Goal: Information Seeking & Learning: Learn about a topic

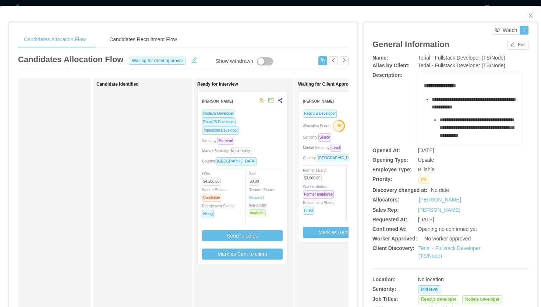
click at [331, 103] on div "Freddy Duque" at bounding box center [325, 101] width 45 height 14
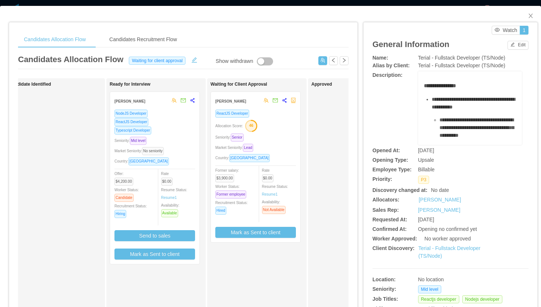
scroll to position [0, 133]
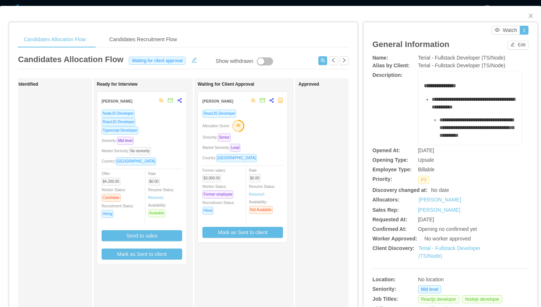
click at [268, 142] on div "ReactJS Developer Allocation Score: 46 Seniority: Senior Market Seniority: Lead…" at bounding box center [242, 173] width 81 height 129
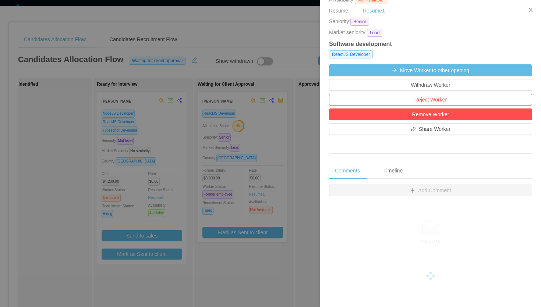
scroll to position [223, 0]
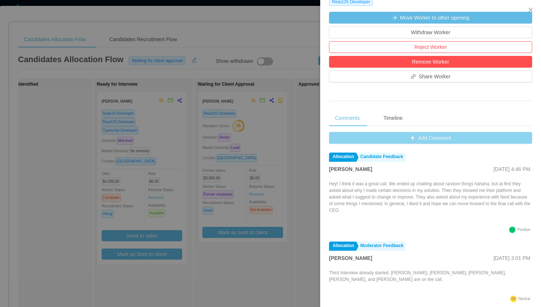
click at [408, 134] on button "Add Comment" at bounding box center [430, 138] width 203 height 12
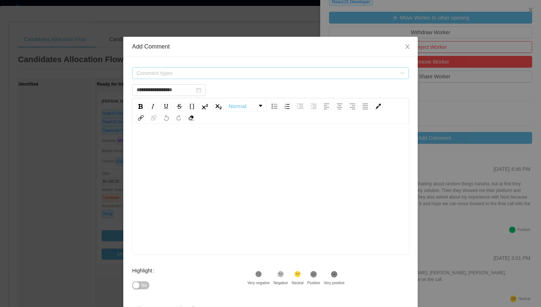
click at [225, 73] on span "Comment types" at bounding box center [266, 73] width 260 height 7
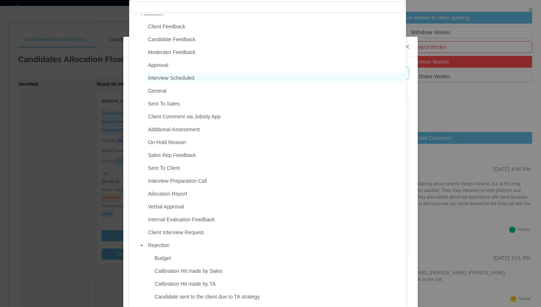
scroll to position [0, 0]
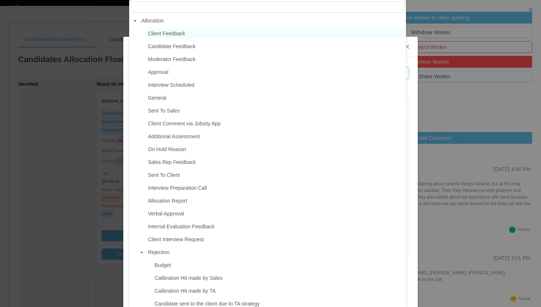
click at [173, 32] on span "Client Feedback" at bounding box center [166, 34] width 37 height 6
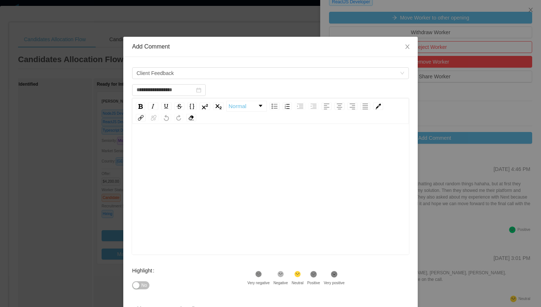
click at [206, 147] on div "rdw-editor" at bounding box center [270, 143] width 265 height 15
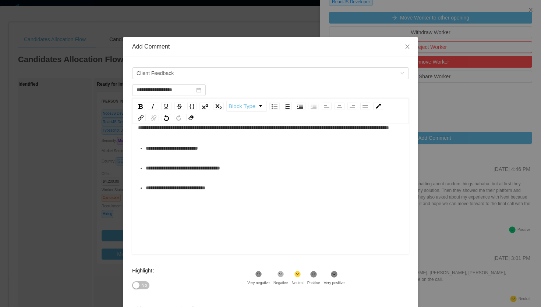
scroll to position [70, 0]
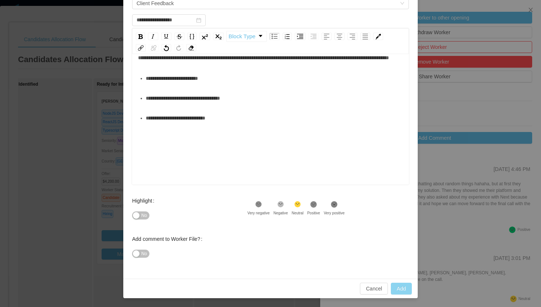
type input "**********"
click at [399, 285] on button "Add" at bounding box center [401, 289] width 21 height 12
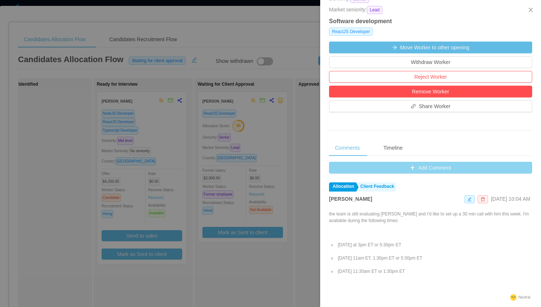
scroll to position [193, 0]
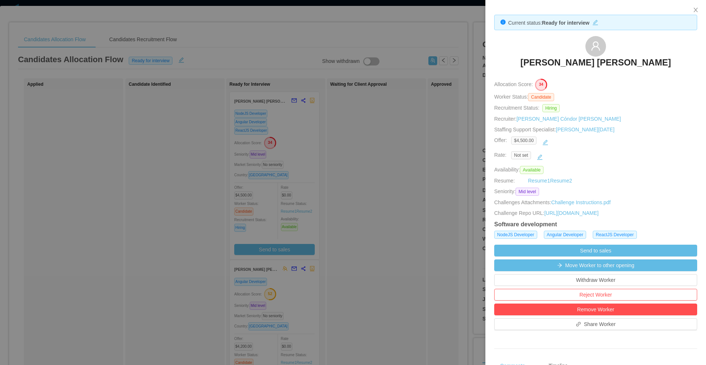
scroll to position [56, 0]
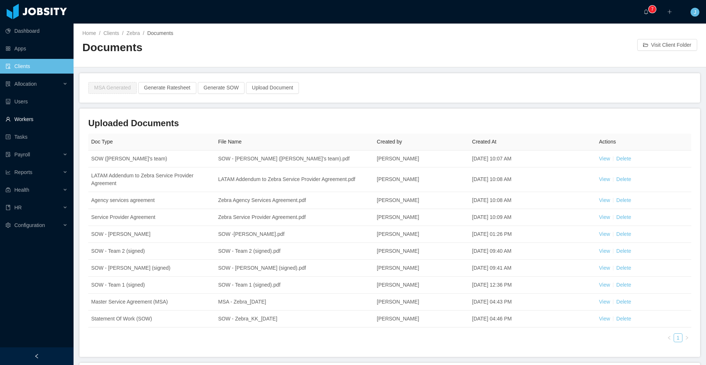
click at [27, 121] on link "Workers" at bounding box center [37, 119] width 62 height 15
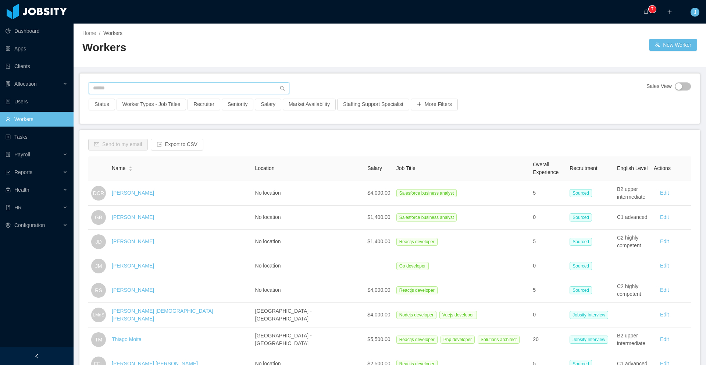
click at [143, 85] on input "text" at bounding box center [189, 88] width 201 height 12
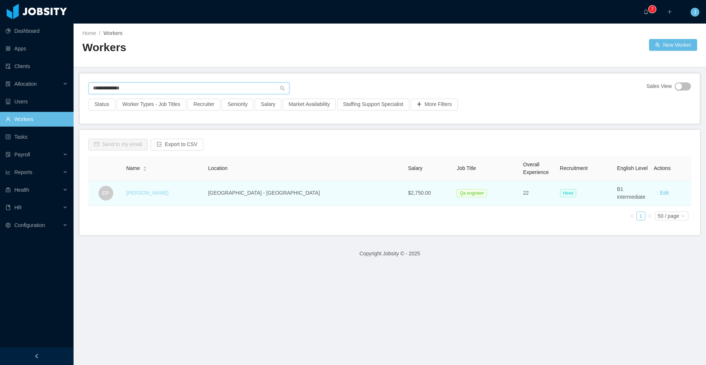
type input "**********"
click at [163, 193] on link "Edison Pereira" at bounding box center [147, 193] width 42 height 6
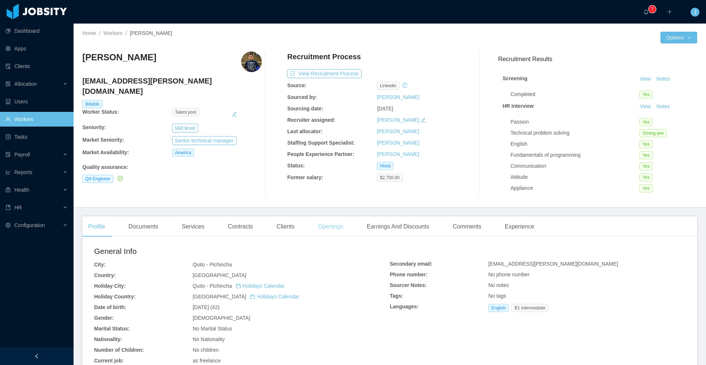
click at [330, 226] on div "Openings" at bounding box center [330, 226] width 37 height 21
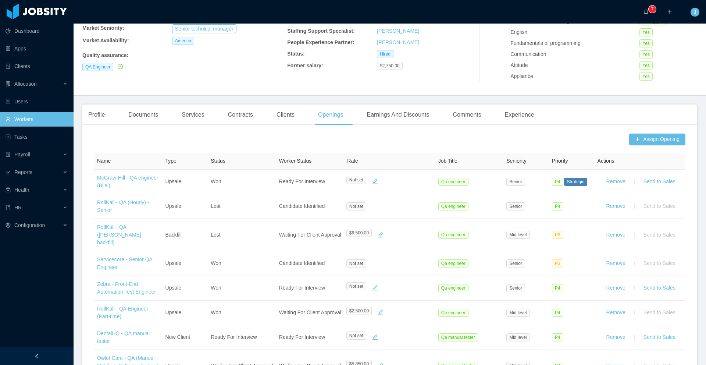
scroll to position [38, 0]
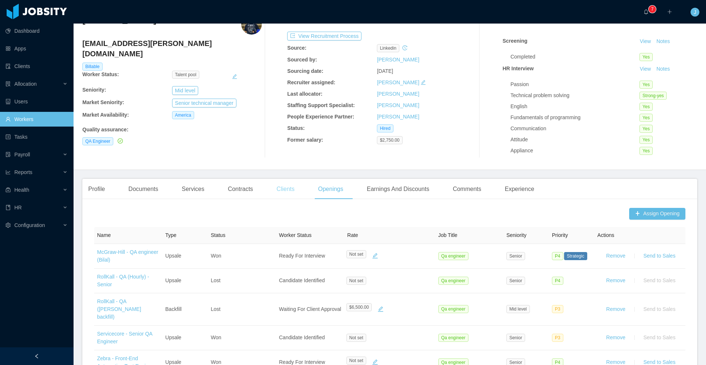
click at [278, 193] on div "Clients" at bounding box center [286, 189] width 30 height 21
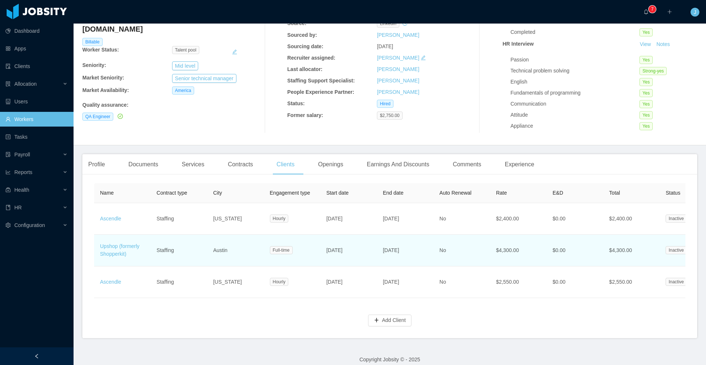
scroll to position [49, 0]
